Goal: Find specific page/section: Find specific page/section

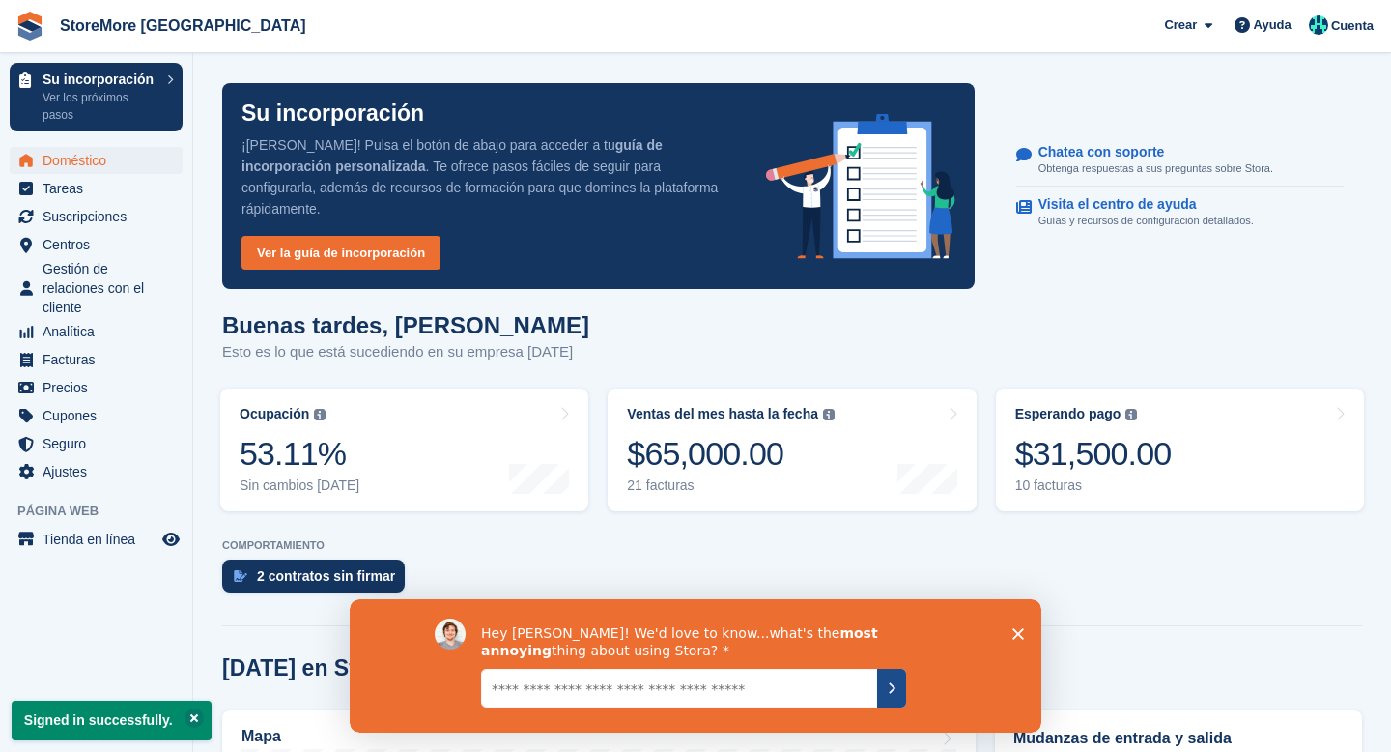
click at [889, 689] on icon "Submit your response" at bounding box center [891, 686] width 15 height 15
click at [761, 703] on textarea "Give it to us straight... we can take it" at bounding box center [679, 687] width 396 height 39
click at [1022, 627] on icon "Close survey" at bounding box center [1018, 633] width 12 height 12
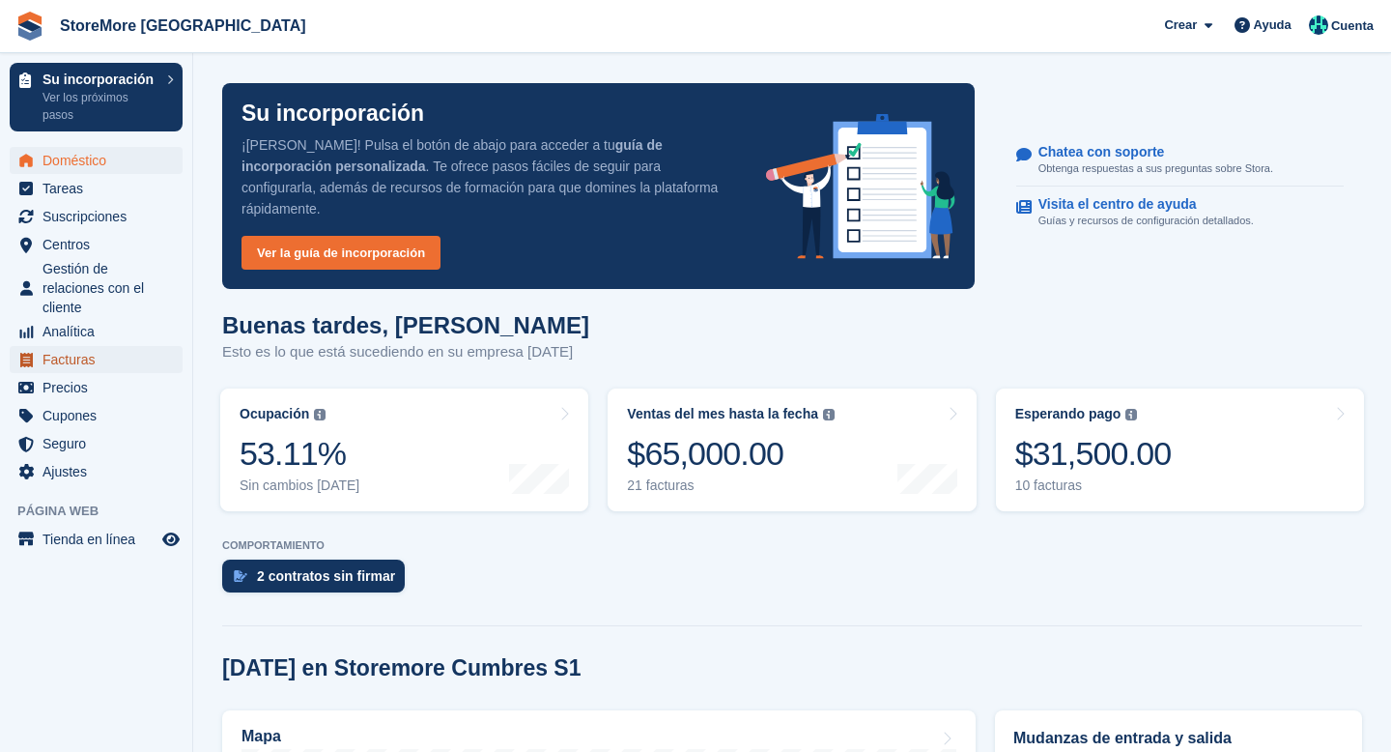
click at [136, 366] on span "Facturas" at bounding box center [101, 359] width 116 height 27
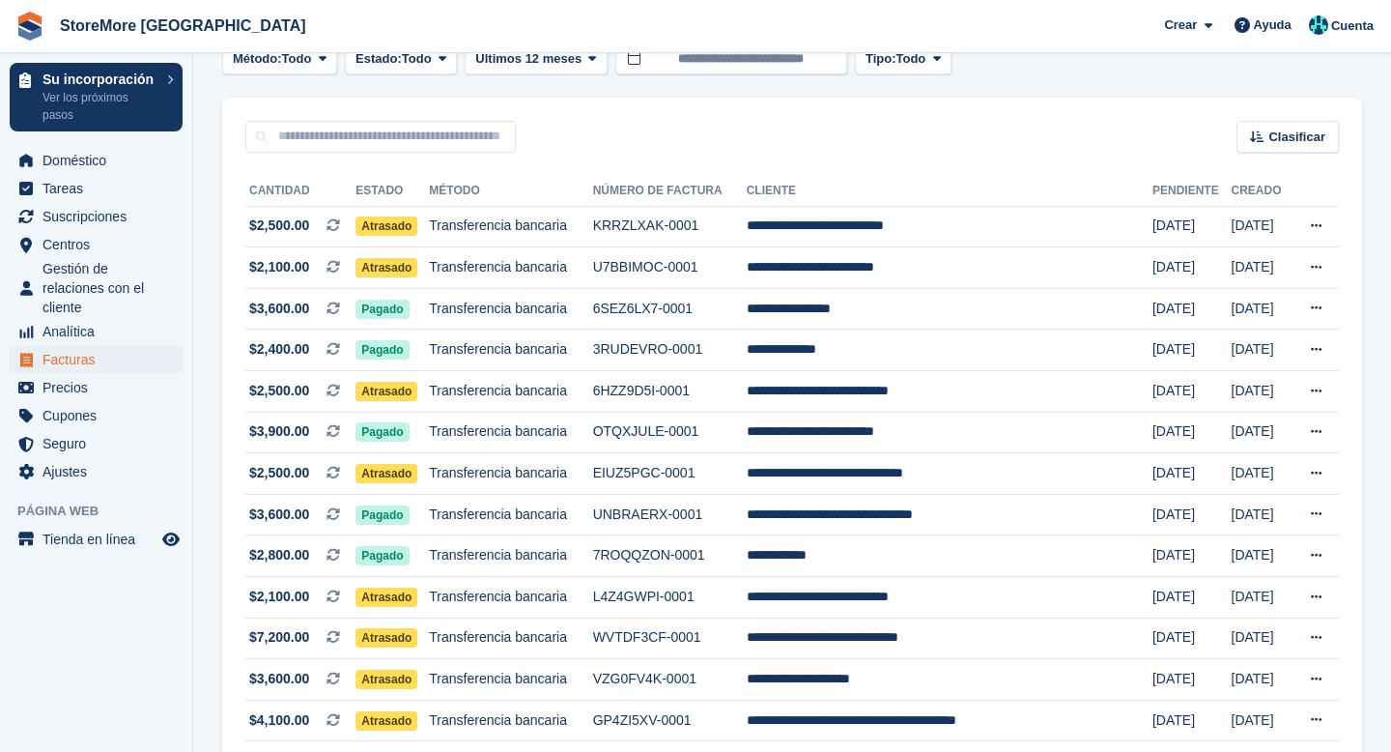
scroll to position [102, 0]
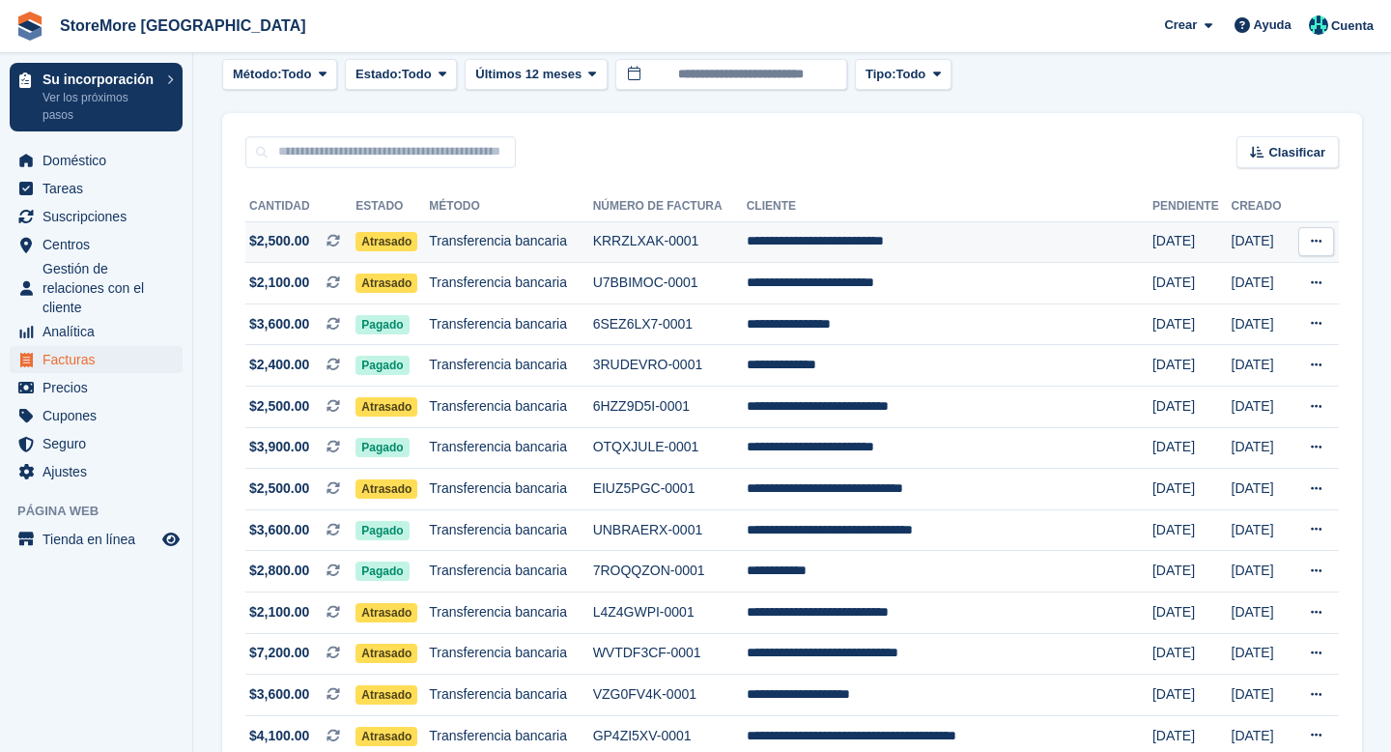
click at [746, 242] on td "KRRZLXAK-0001" at bounding box center [670, 242] width 154 height 42
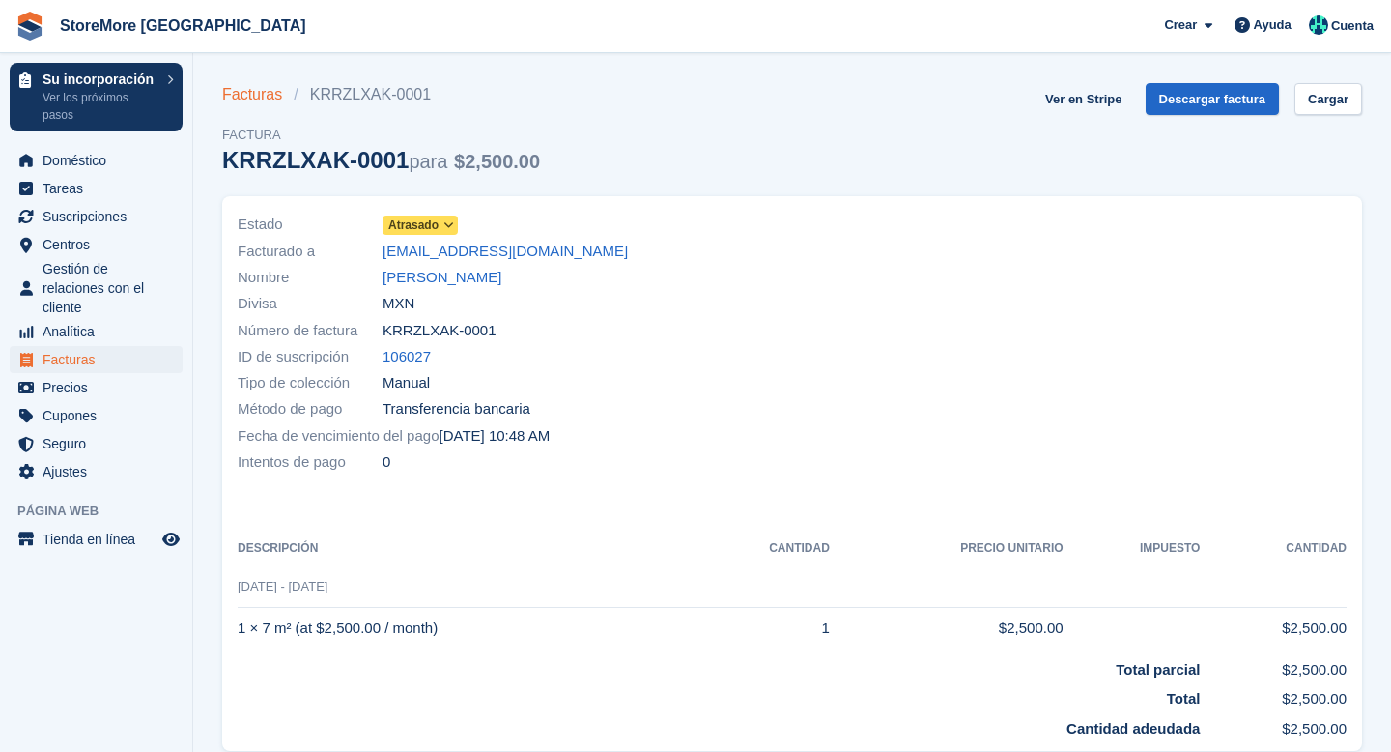
click at [265, 92] on link "Facturas" at bounding box center [257, 94] width 71 height 23
